Goal: Task Accomplishment & Management: Complete application form

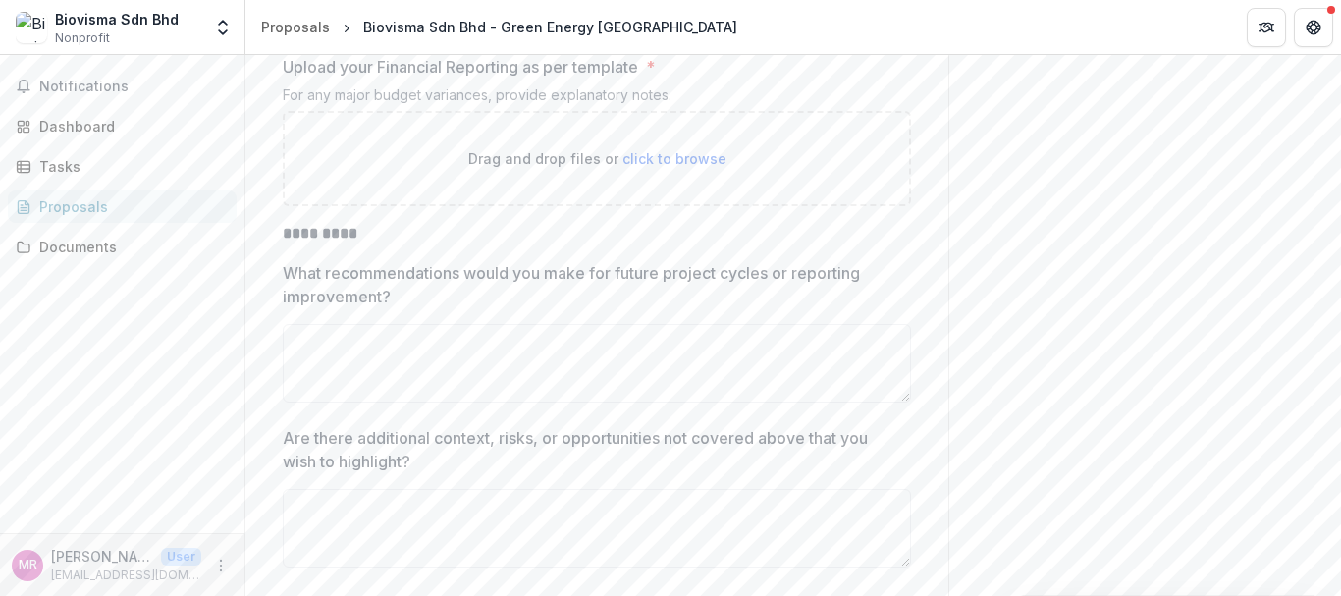
scroll to position [6451, 0]
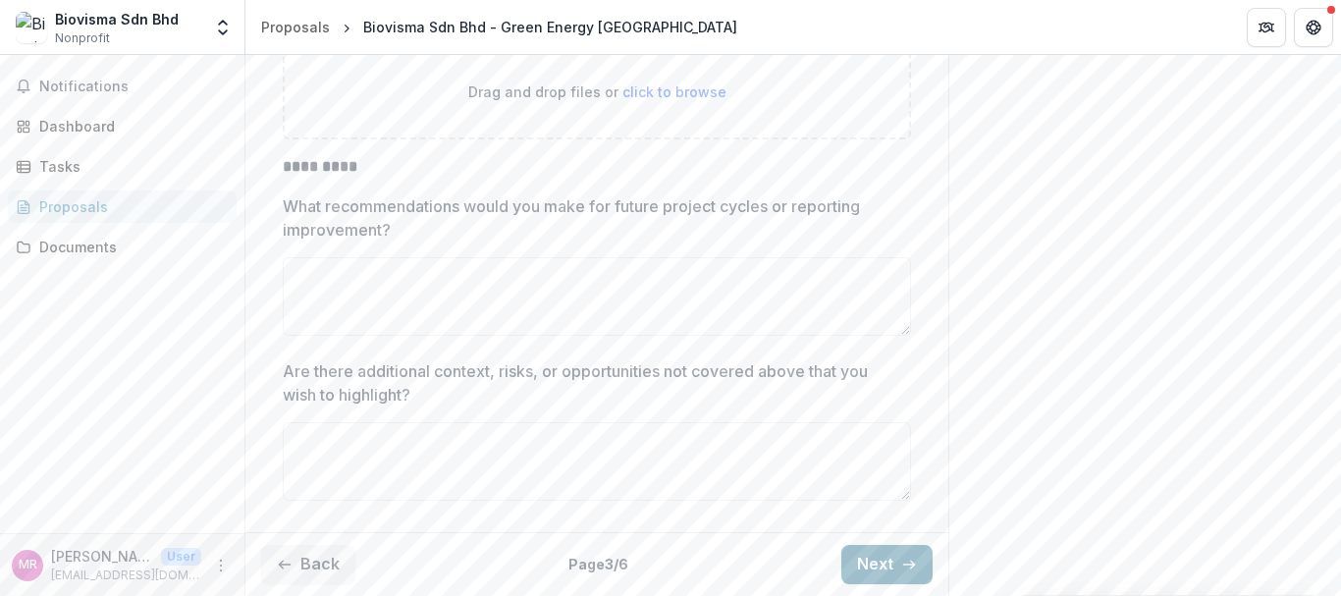
click at [858, 573] on button "Next" at bounding box center [886, 564] width 91 height 39
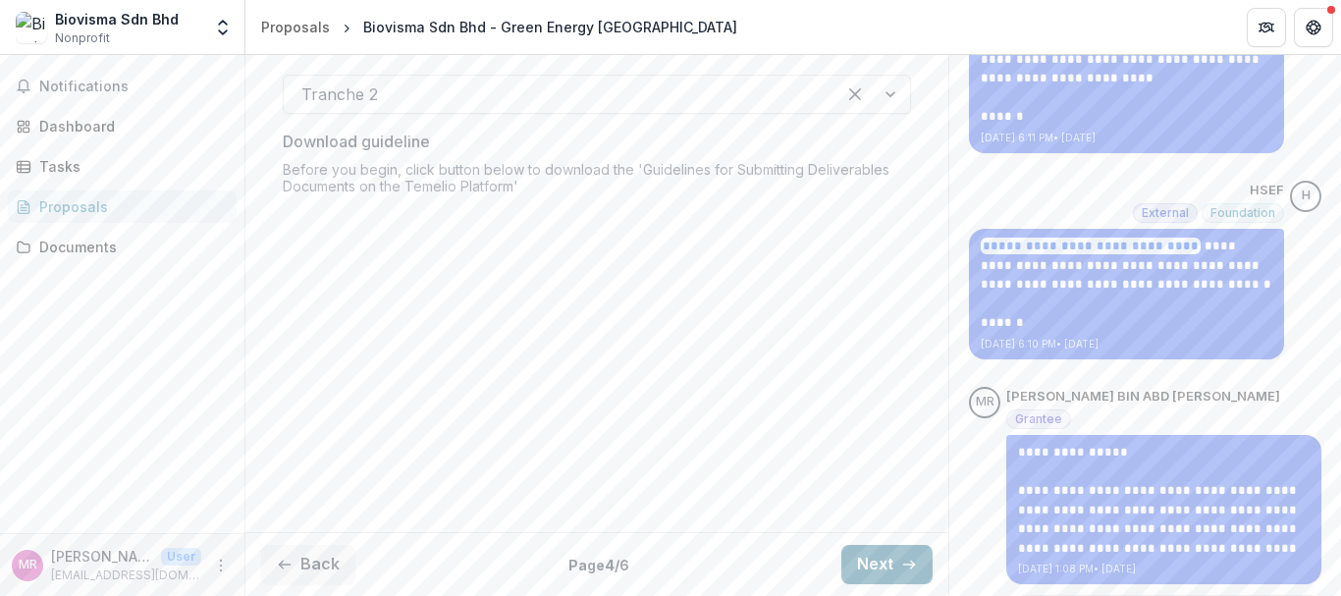
scroll to position [485, 0]
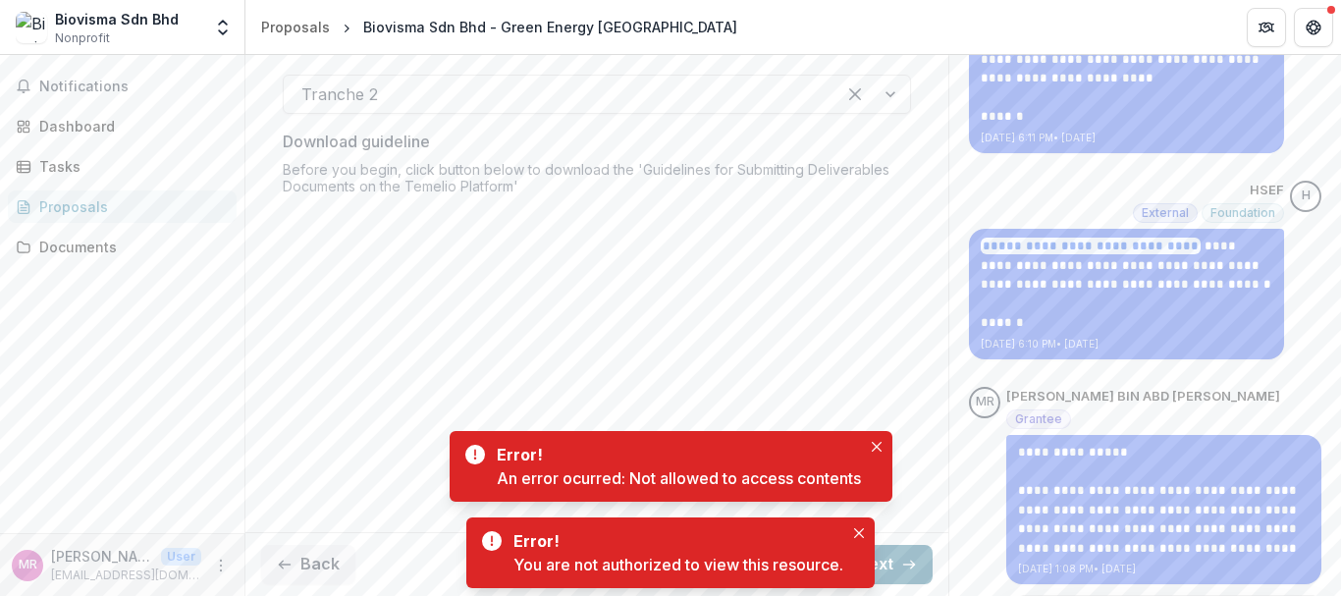
click at [909, 567] on icon "button" at bounding box center [909, 565] width 16 height 16
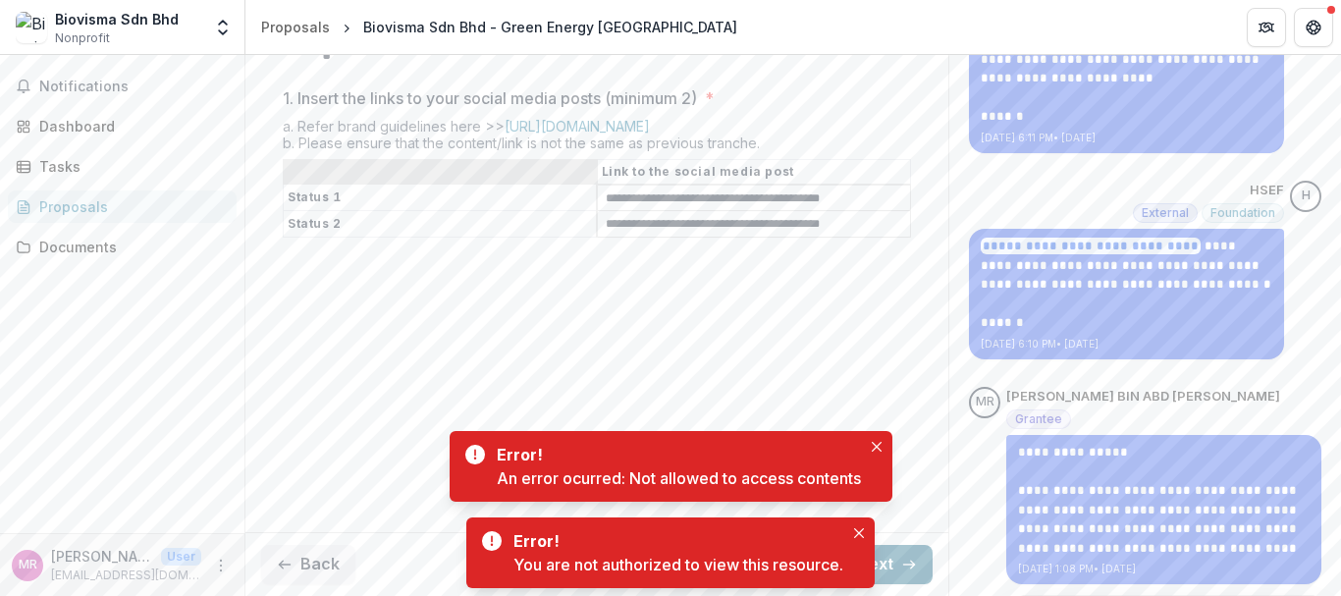
click at [909, 567] on icon "button" at bounding box center [909, 565] width 16 height 16
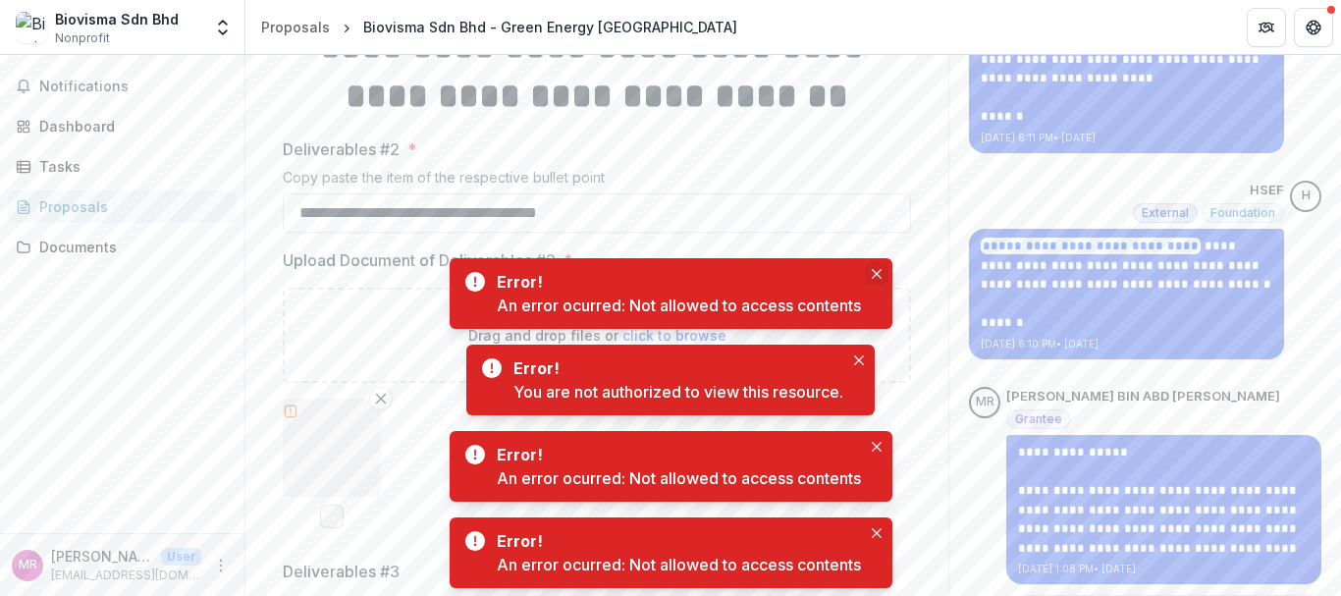
click at [875, 274] on icon "Close" at bounding box center [877, 274] width 10 height 10
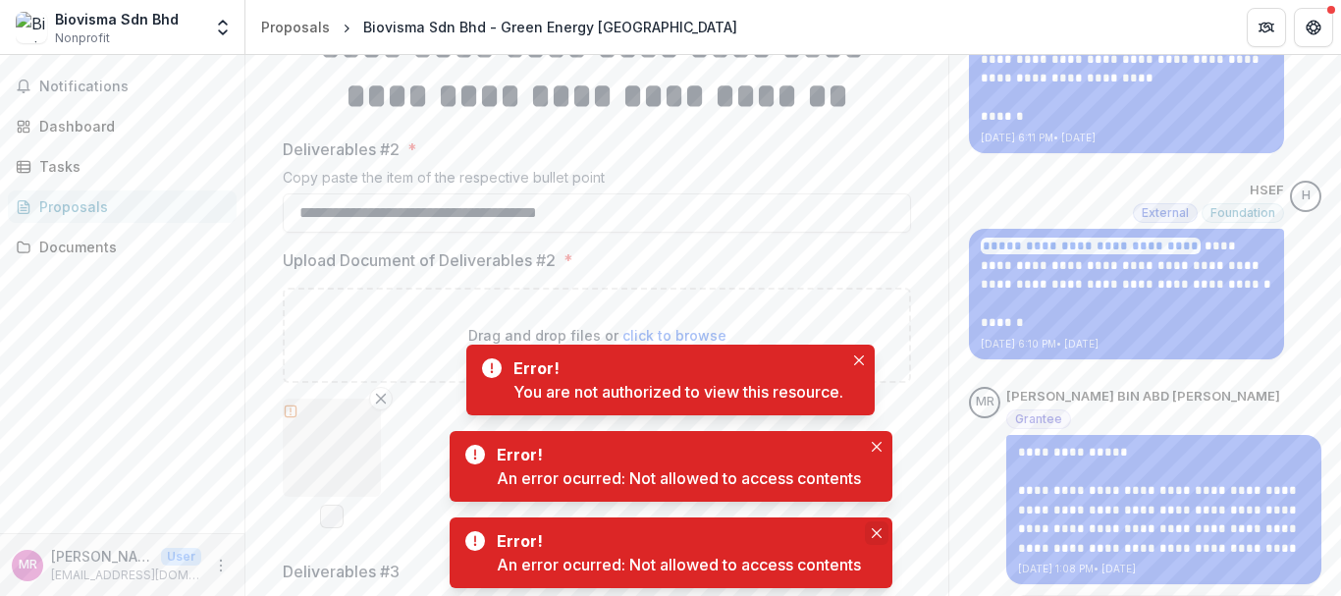
click at [880, 535] on icon "Close" at bounding box center [876, 533] width 10 height 10
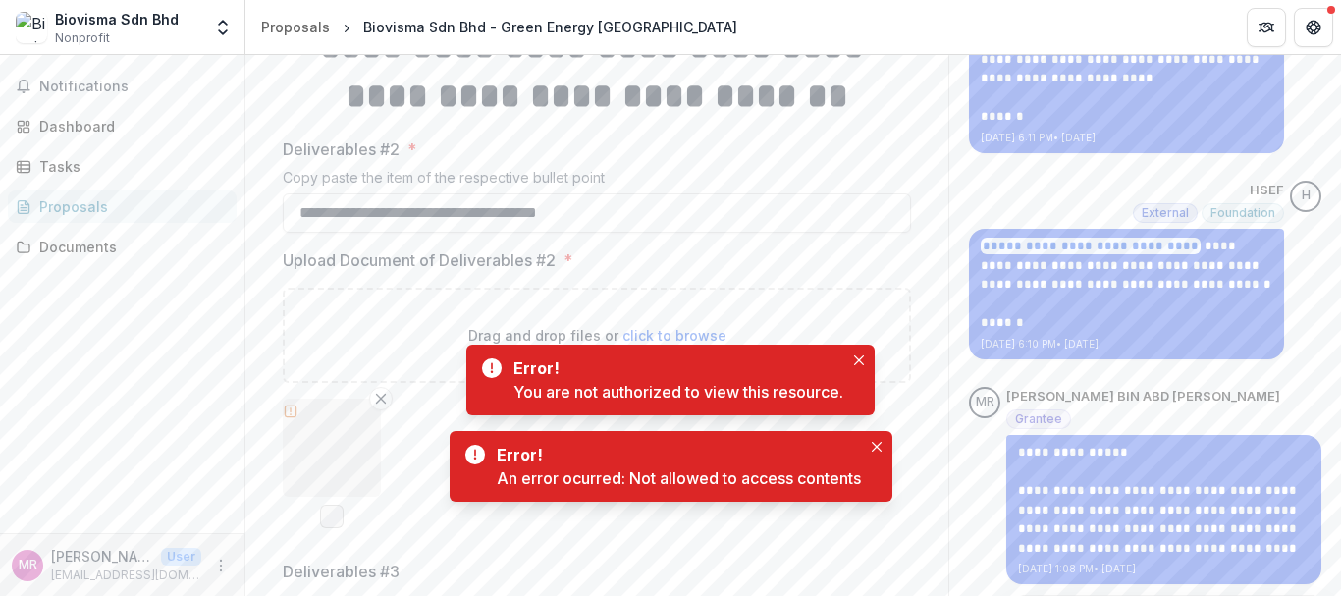
click at [880, 535] on icon "Close" at bounding box center [876, 533] width 10 height 10
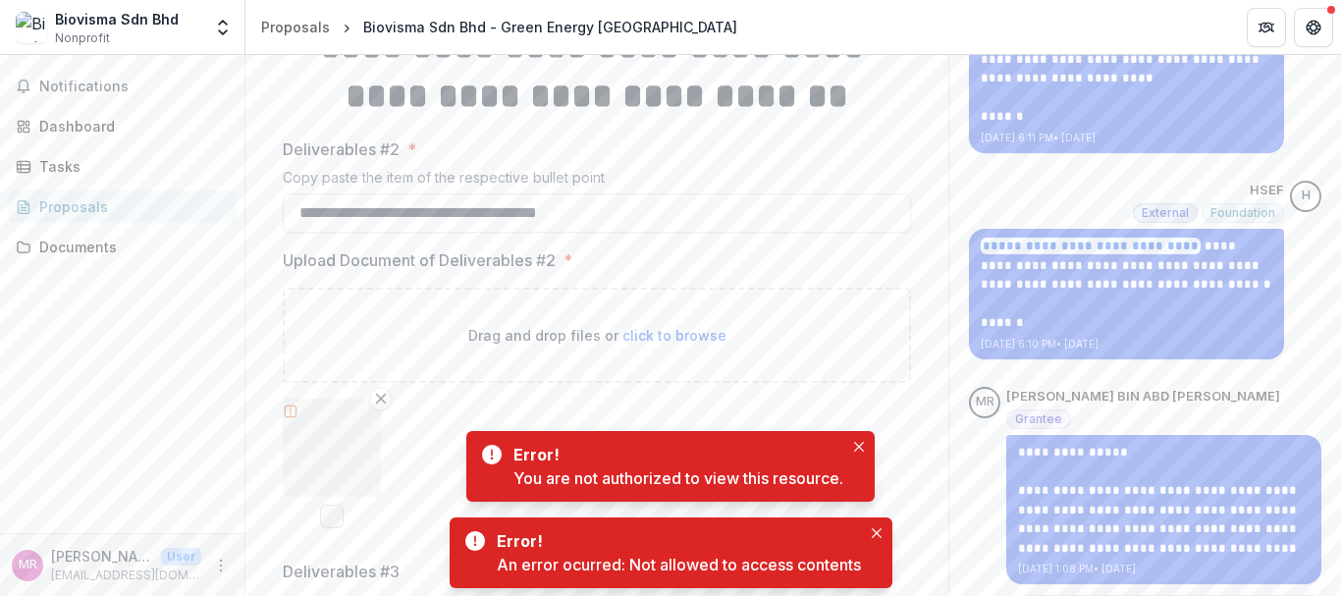
click at [880, 535] on icon "Close" at bounding box center [876, 533] width 10 height 10
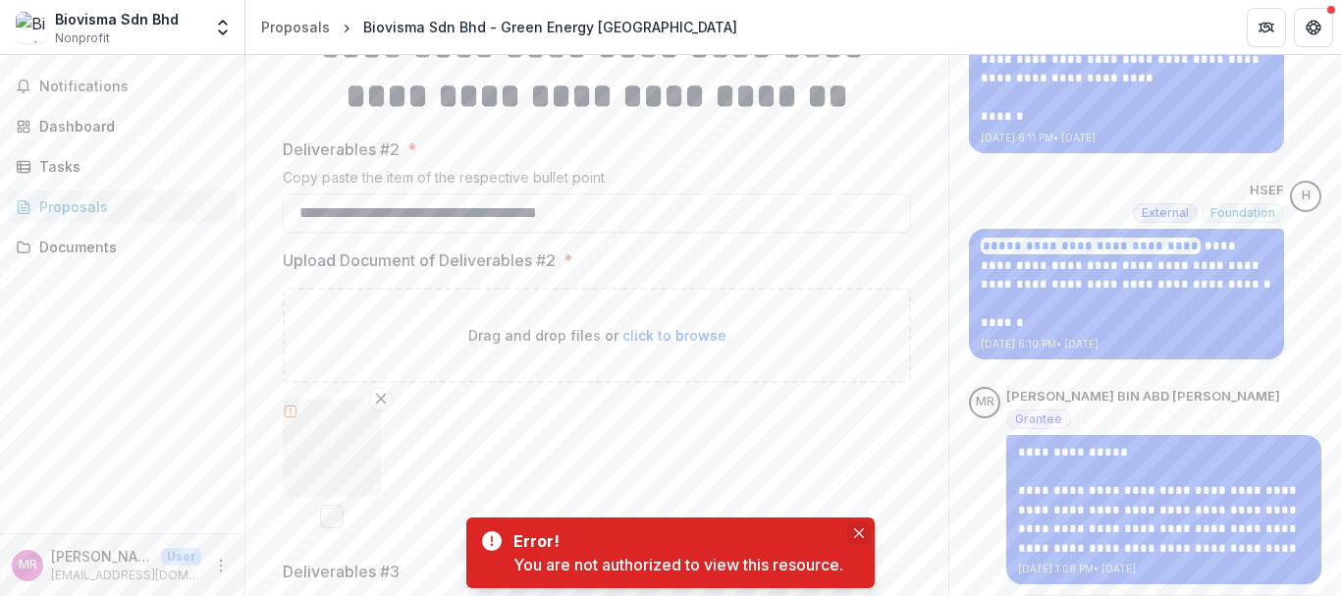
click at [861, 535] on icon "Close" at bounding box center [859, 533] width 10 height 10
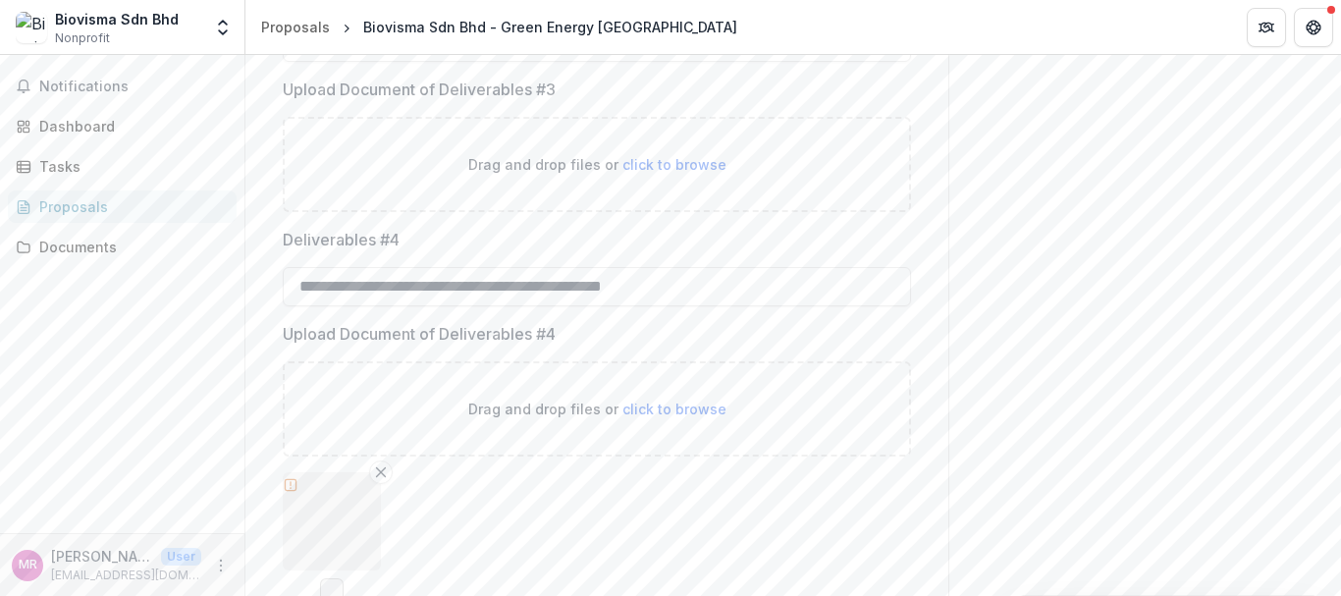
scroll to position [1036, 0]
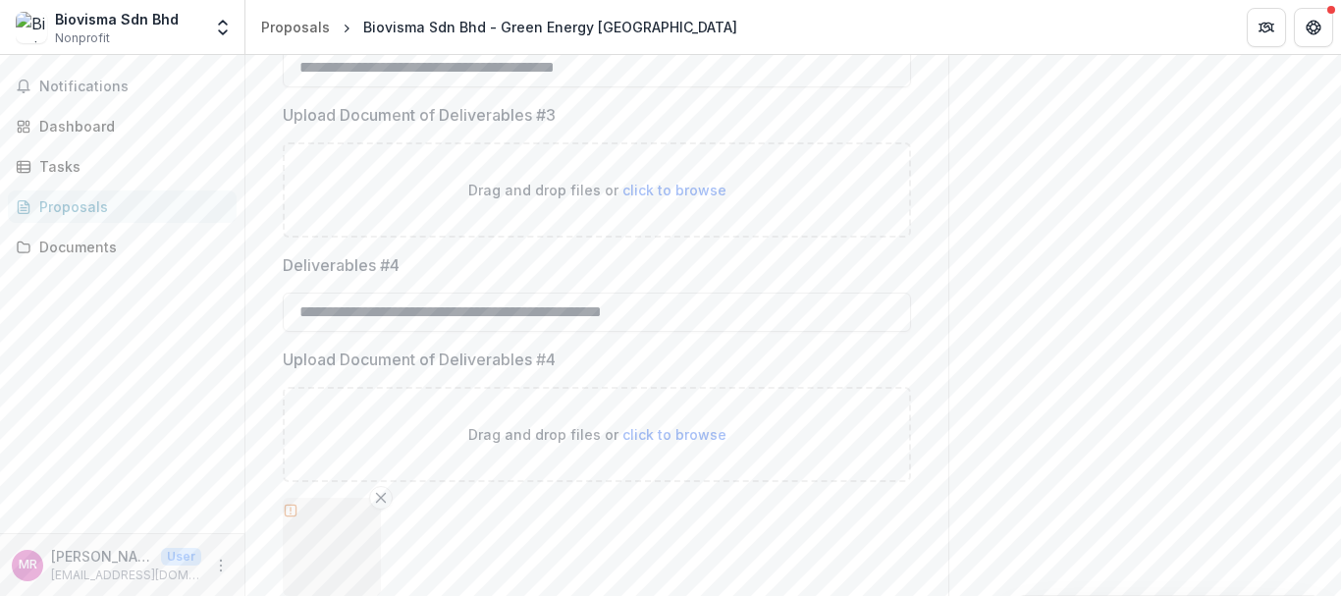
click at [671, 198] on span "click to browse" at bounding box center [675, 190] width 104 height 17
type input "**********"
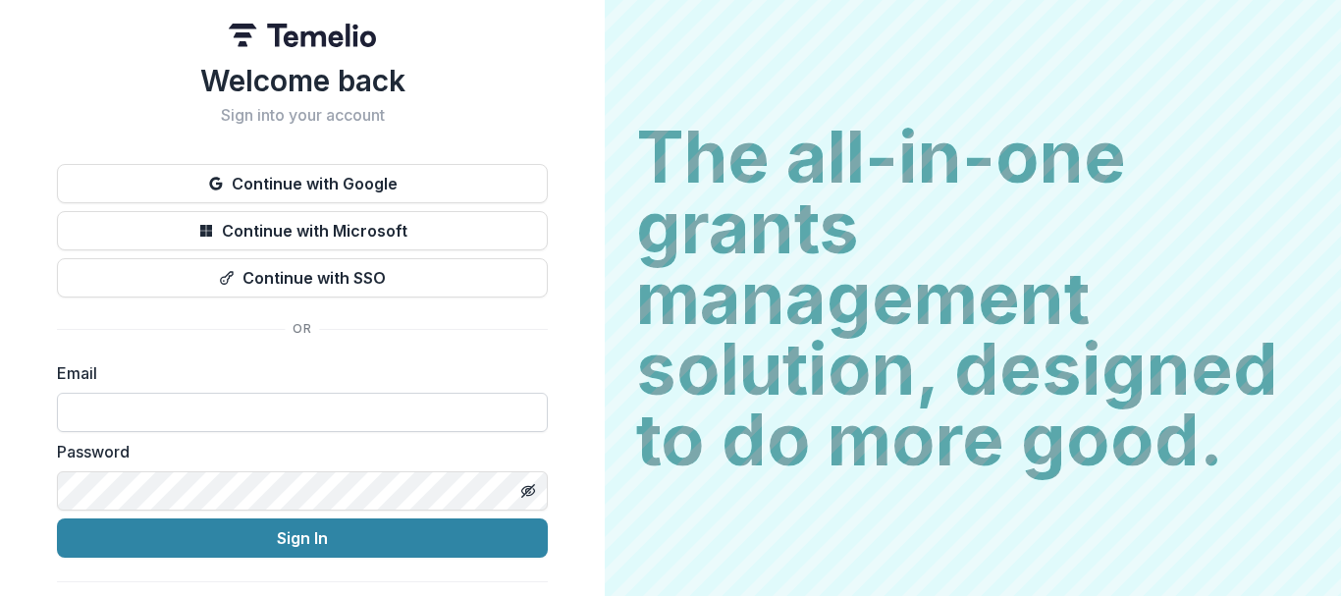
click at [183, 409] on input at bounding box center [302, 412] width 491 height 39
type input "**********"
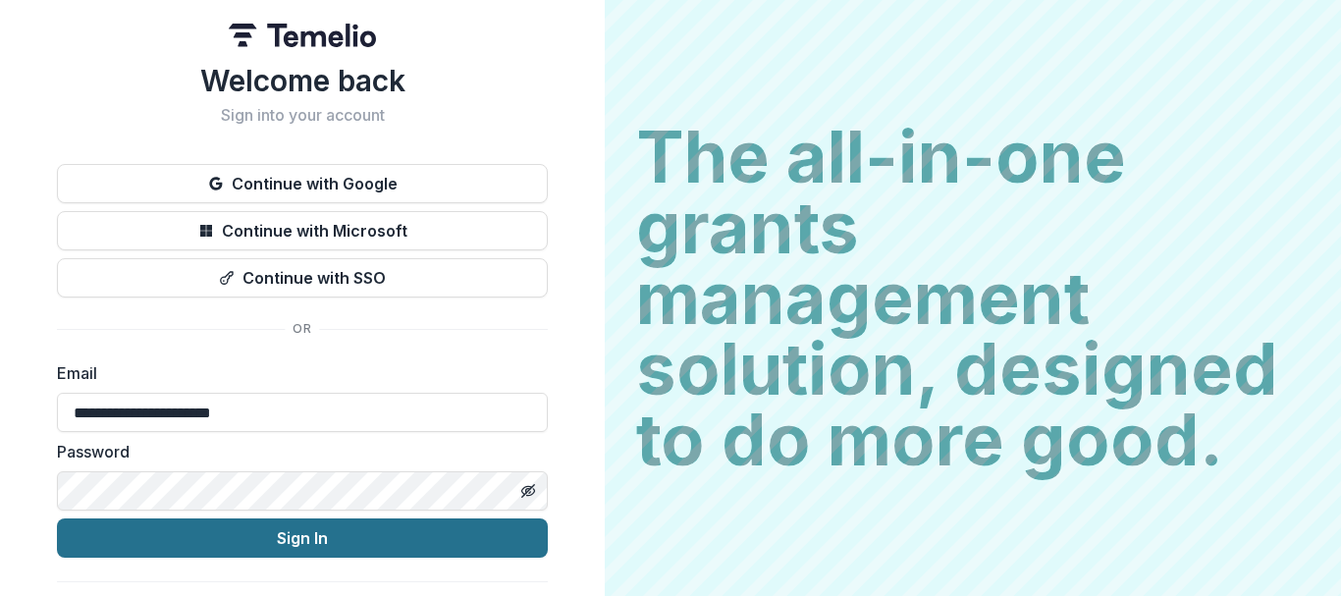
click at [315, 545] on button "Sign In" at bounding box center [302, 537] width 491 height 39
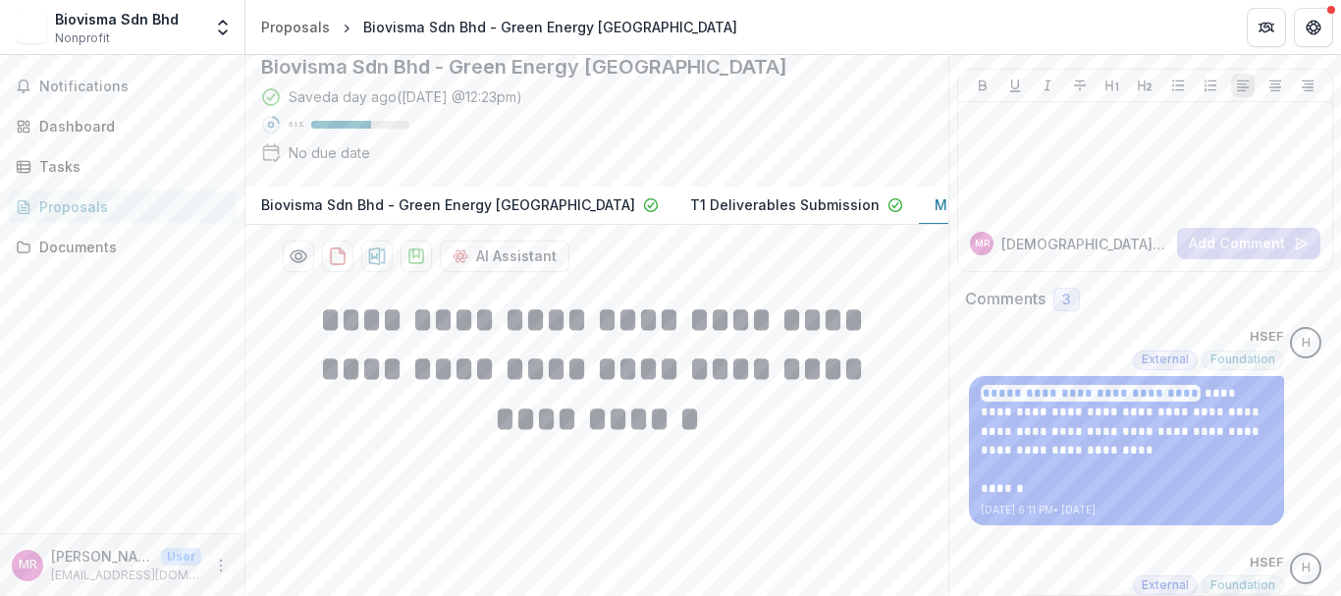
scroll to position [74, 0]
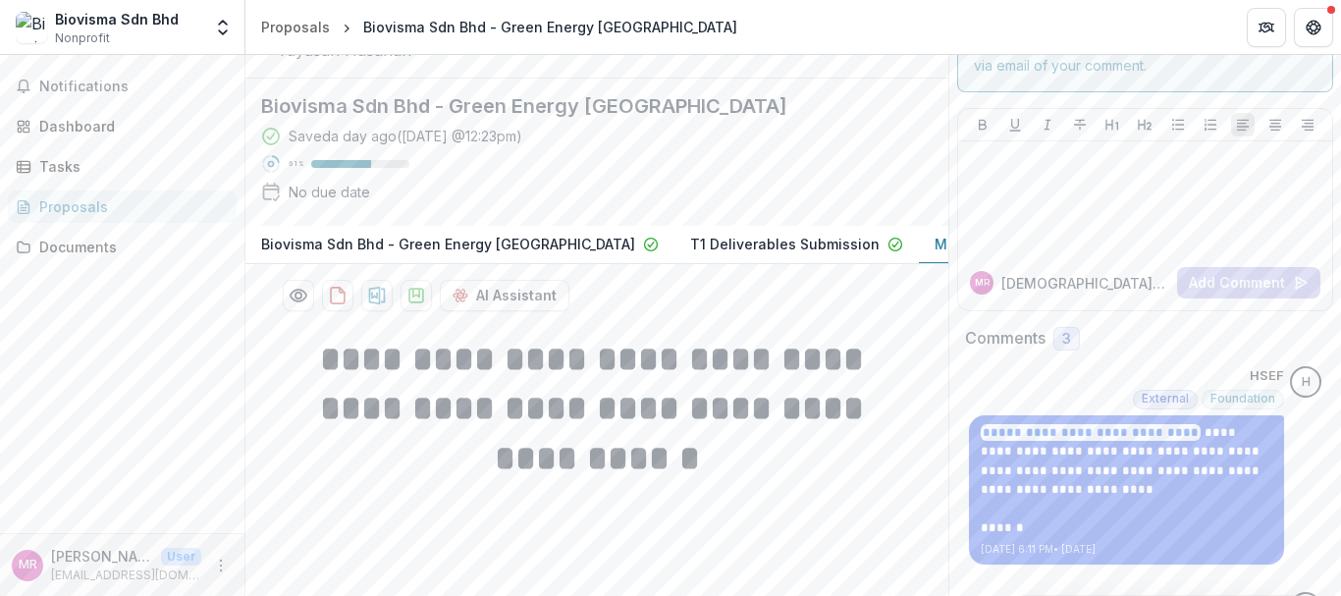
click at [935, 254] on p "Monitoring-Deliverables Submission" at bounding box center [1060, 244] width 251 height 21
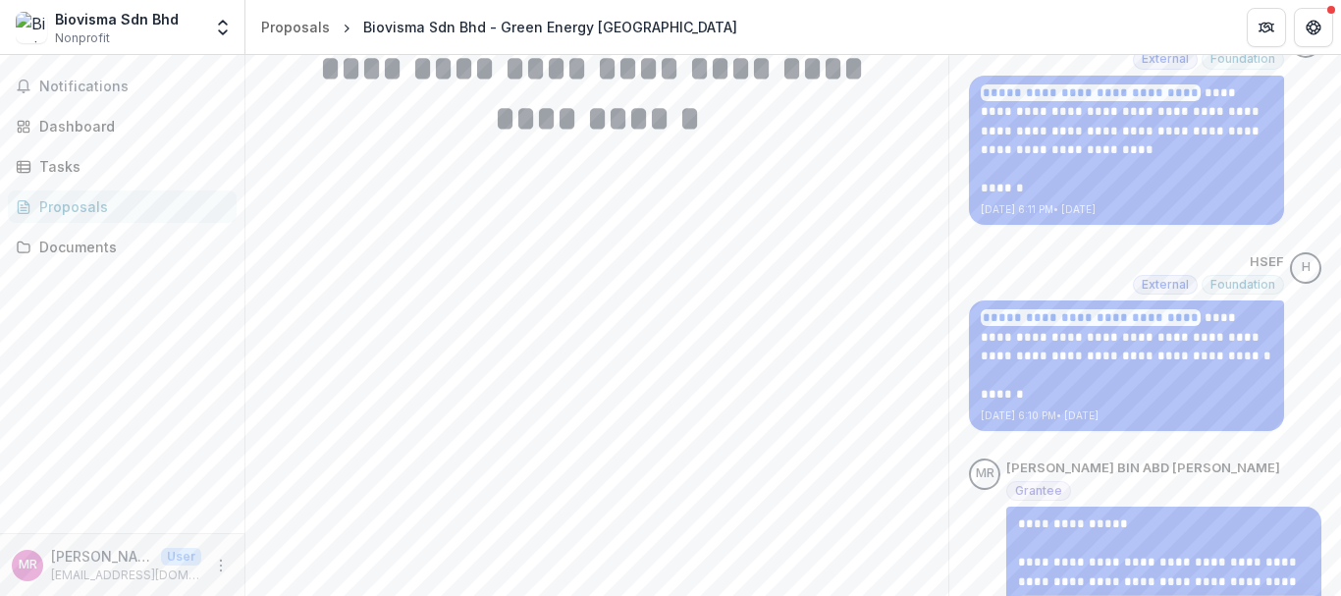
scroll to position [485, 0]
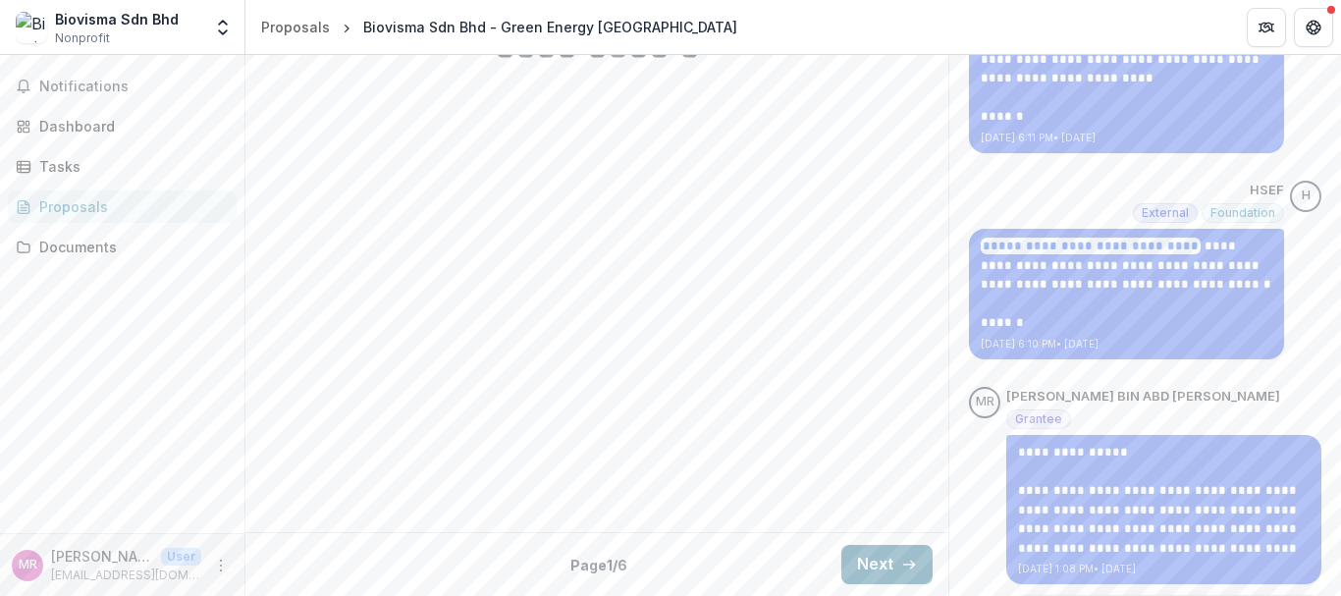
click at [858, 562] on button "Next" at bounding box center [886, 564] width 91 height 39
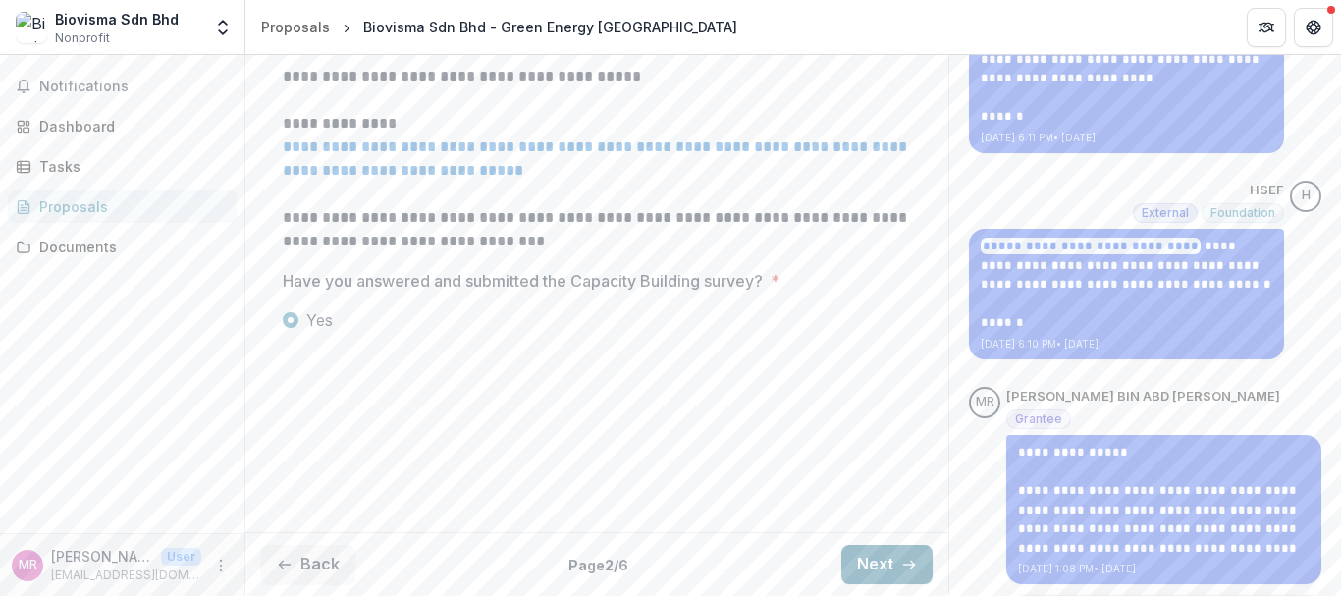
click at [858, 562] on button "Next" at bounding box center [886, 564] width 91 height 39
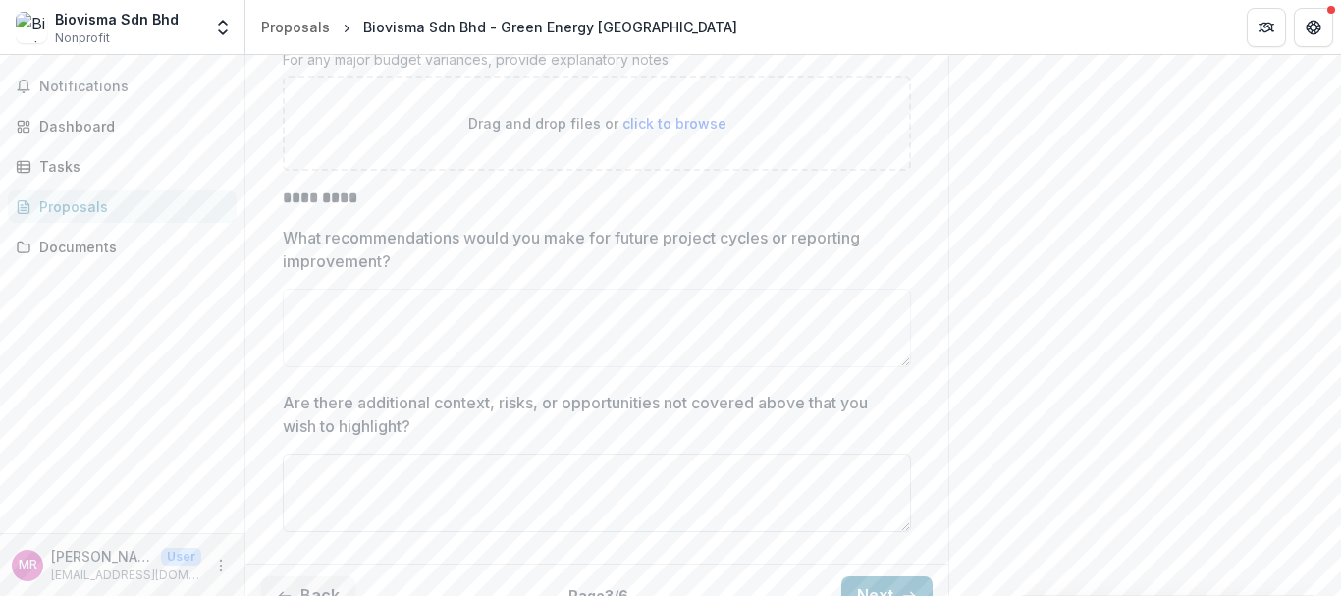
scroll to position [6430, 0]
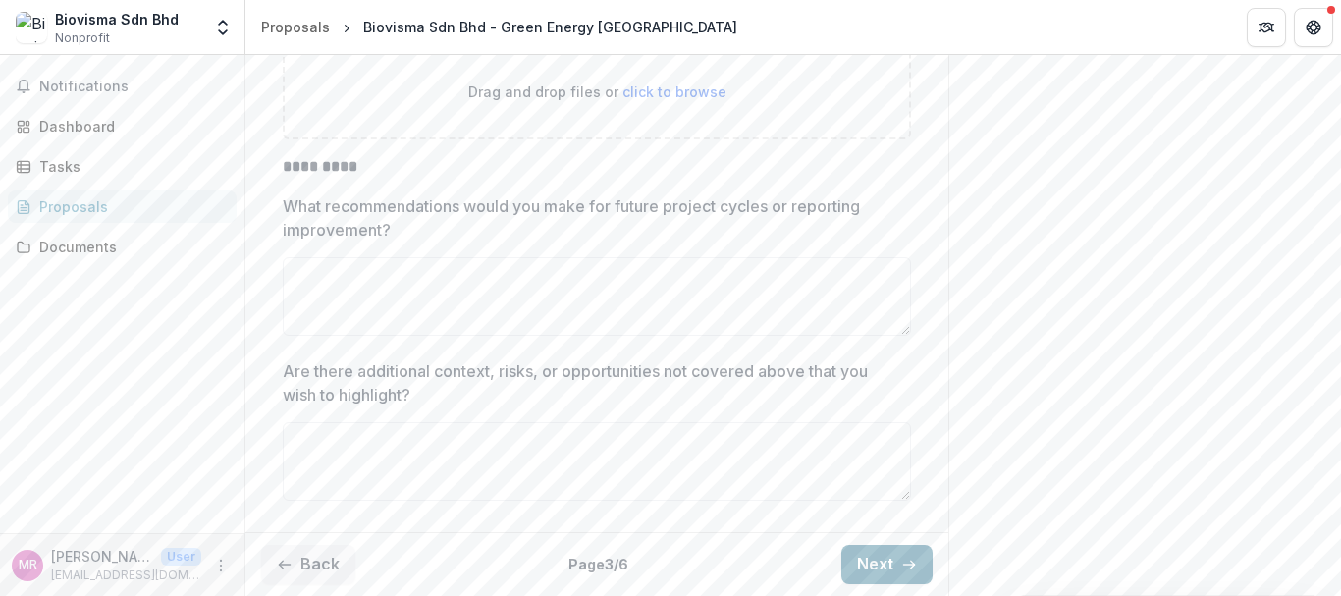
click at [883, 565] on button "Next" at bounding box center [886, 564] width 91 height 39
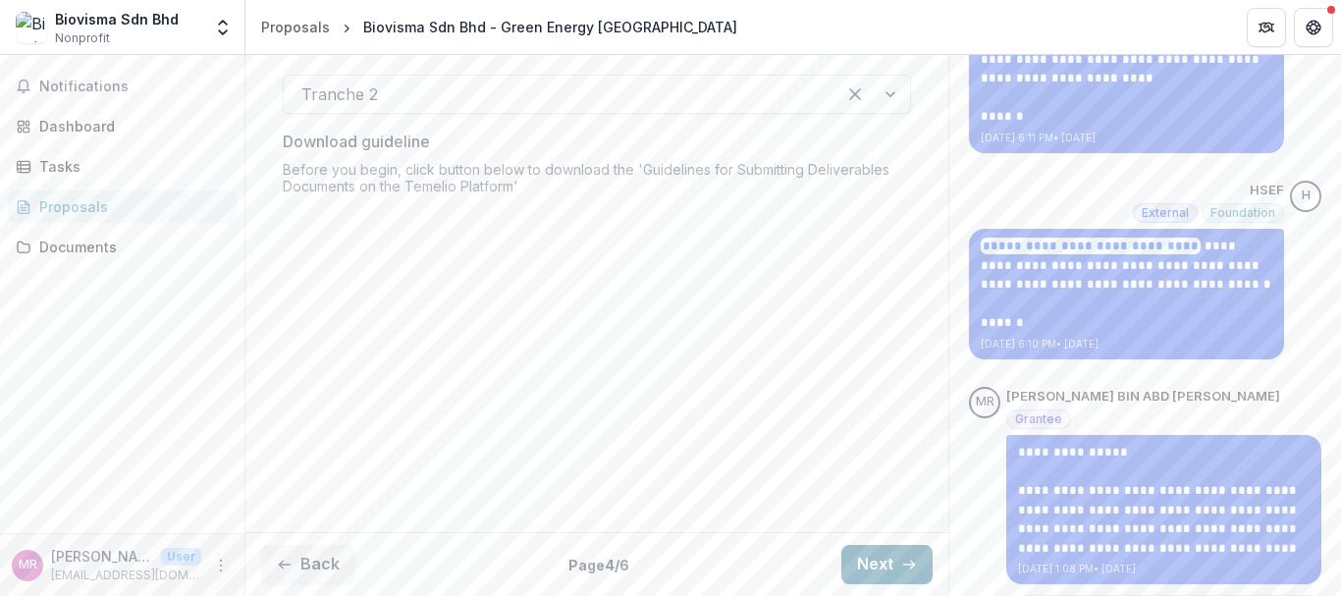
scroll to position [485, 0]
click at [879, 564] on button "Next" at bounding box center [886, 564] width 91 height 39
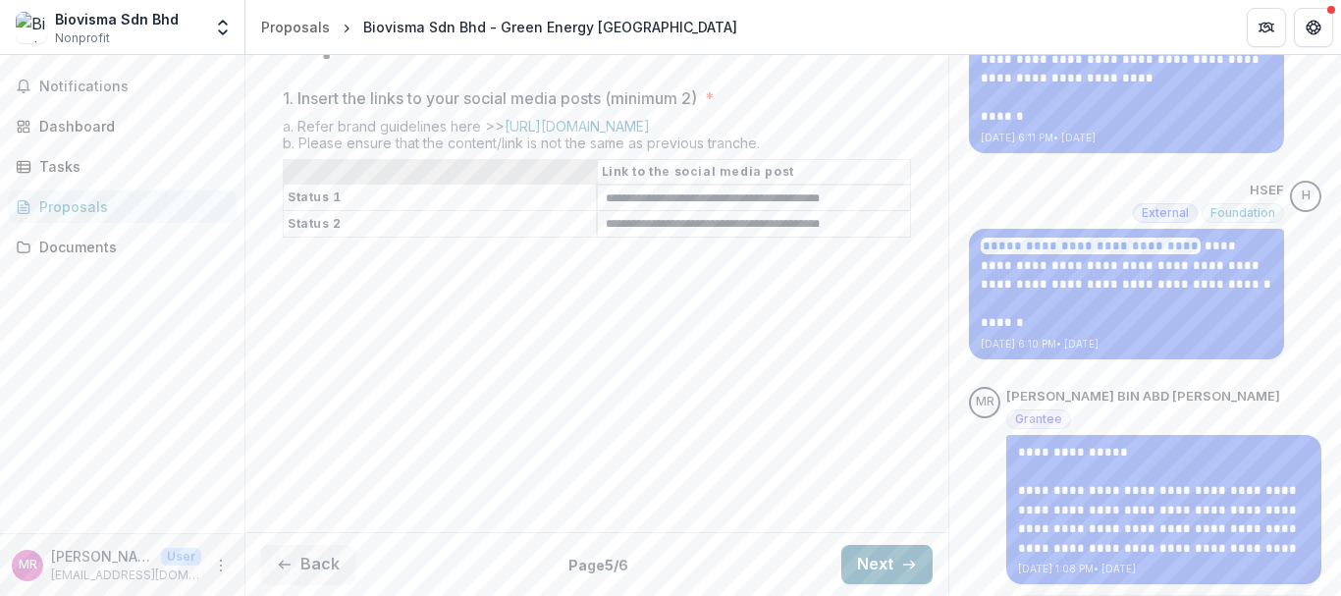
click at [860, 562] on button "Next" at bounding box center [886, 564] width 91 height 39
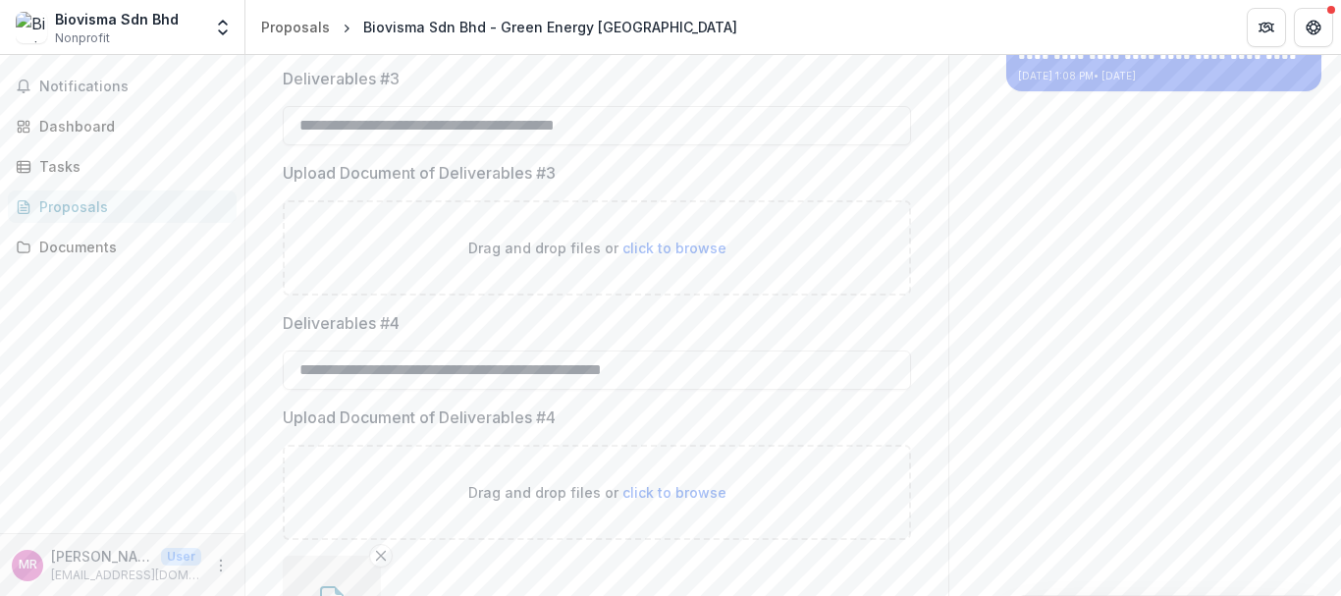
scroll to position [976, 0]
click at [665, 258] on span "click to browse" at bounding box center [675, 250] width 104 height 17
type input "**********"
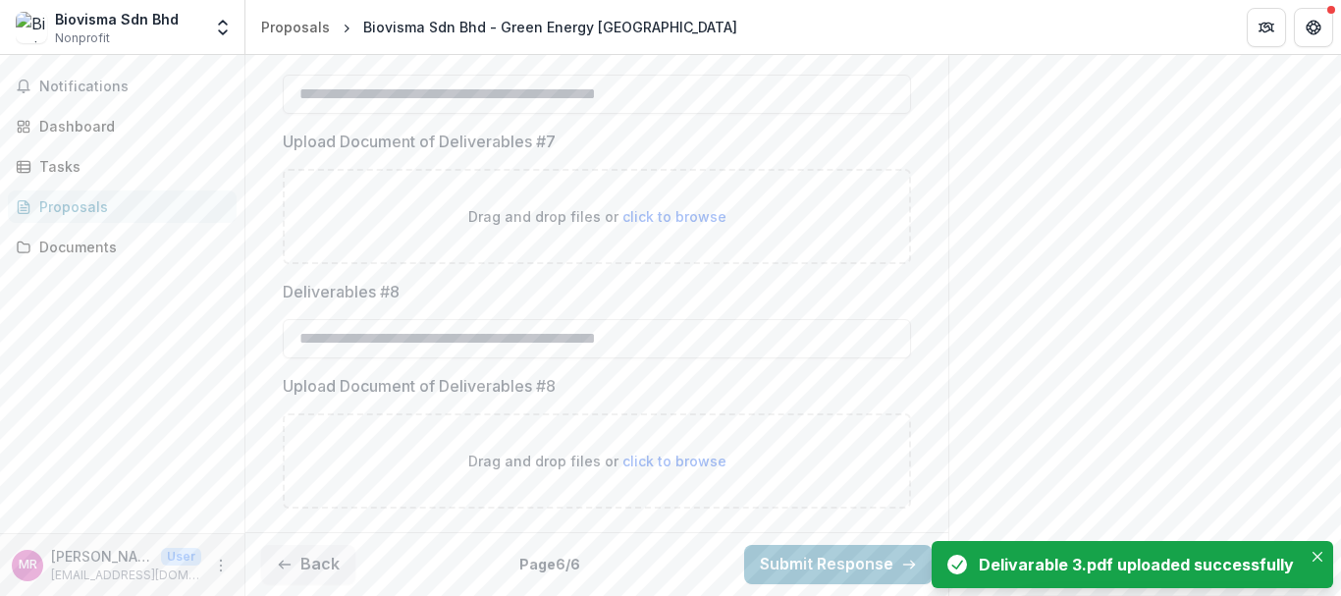
scroll to position [2413, 0]
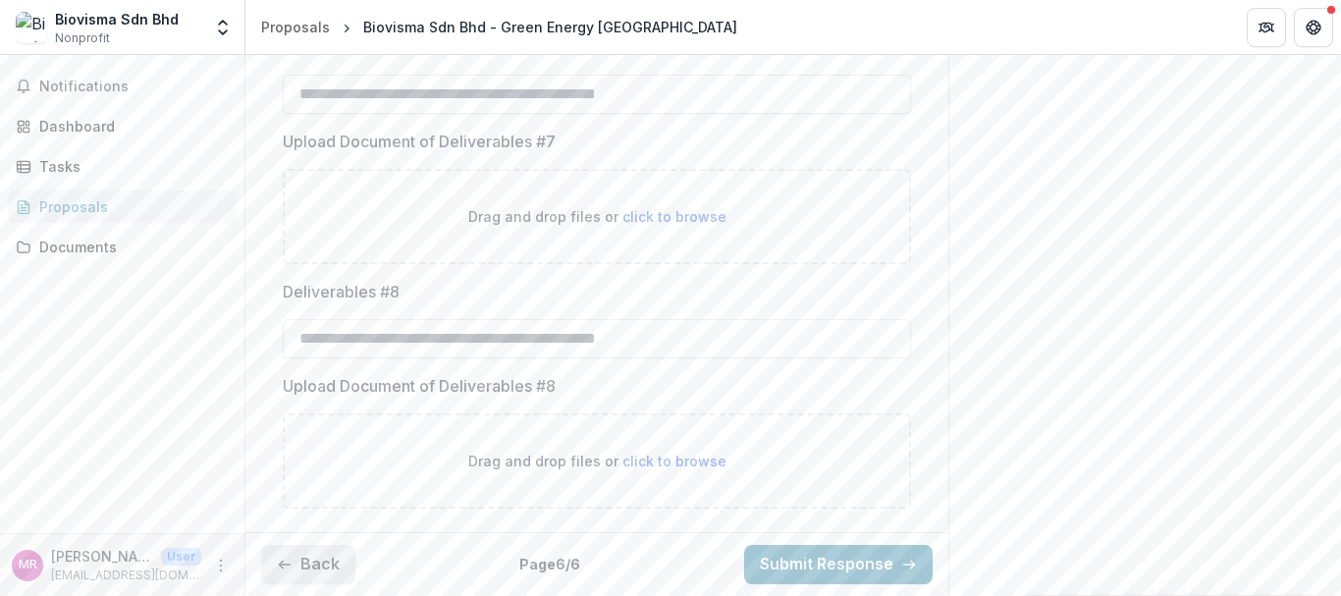
click at [309, 558] on button "Back" at bounding box center [308, 564] width 94 height 39
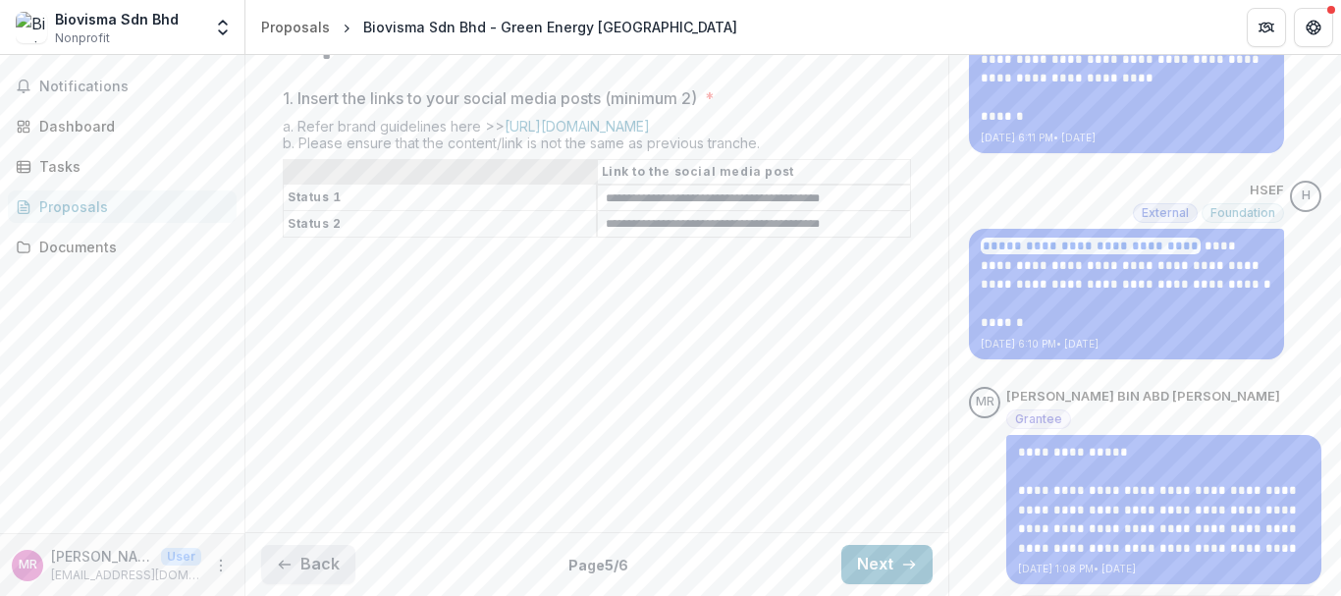
scroll to position [485, 0]
click at [309, 558] on button "Back" at bounding box center [308, 564] width 94 height 39
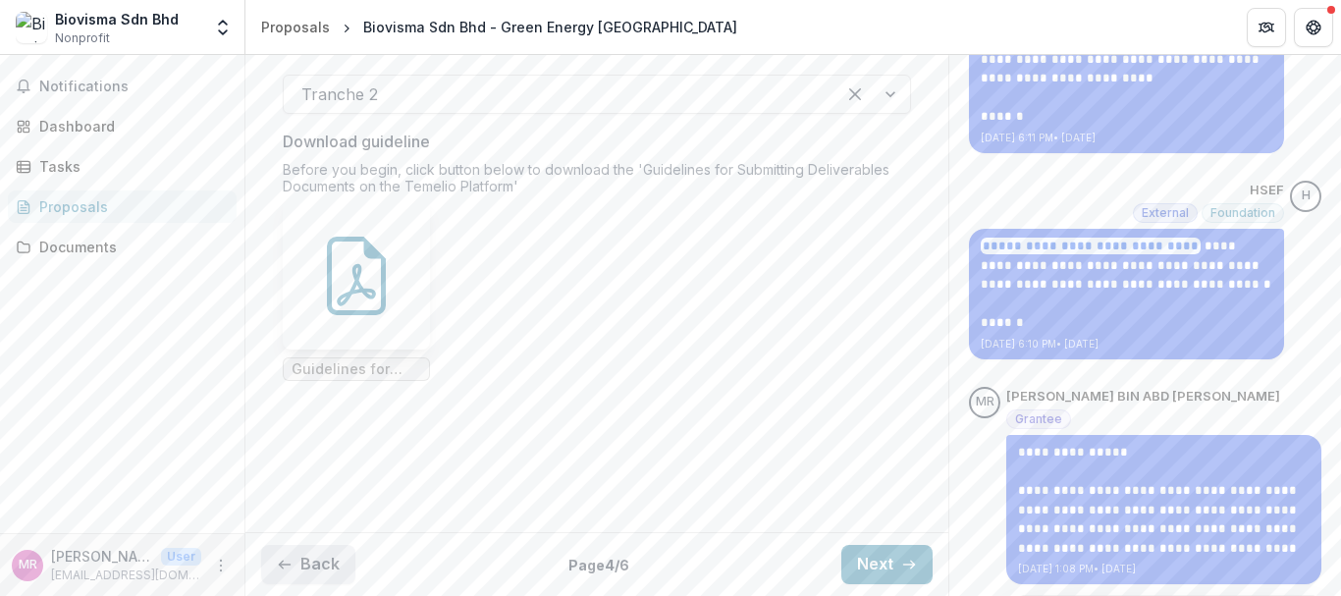
click at [304, 560] on button "Back" at bounding box center [308, 564] width 94 height 39
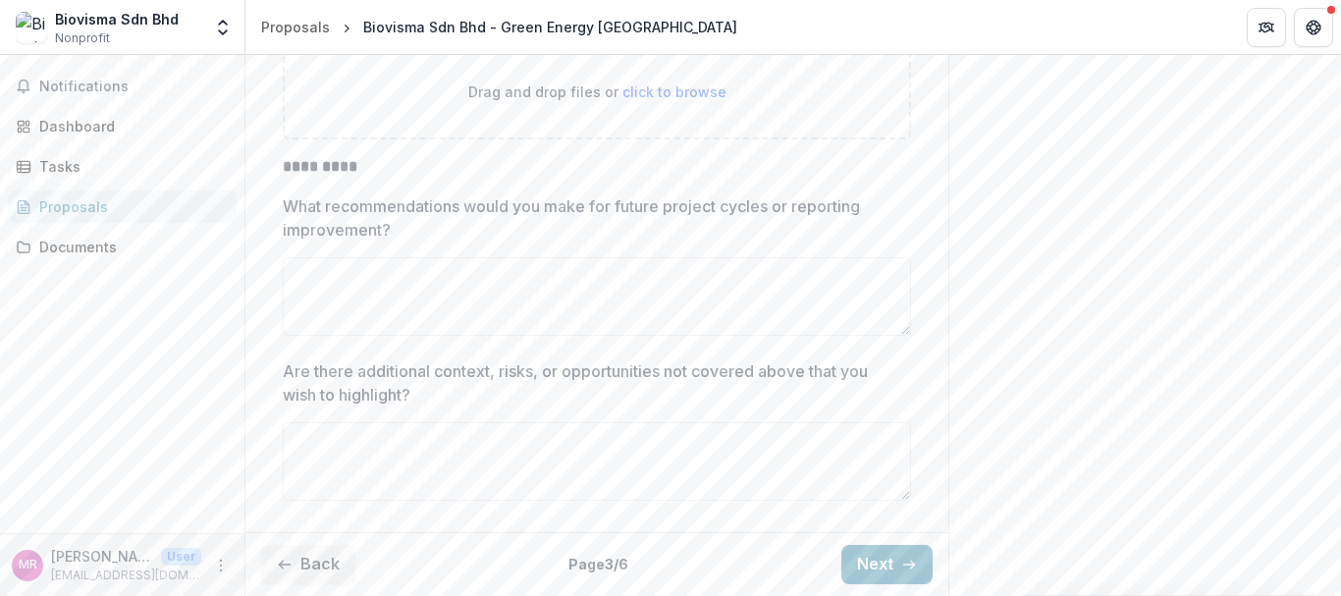
scroll to position [6343, 0]
